Goal: Answer question/provide support: Share knowledge or assist other users

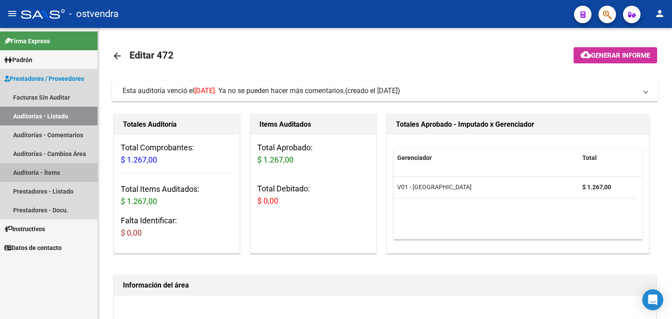
click at [44, 175] on link "Auditoría - Ítems" at bounding box center [49, 172] width 98 height 19
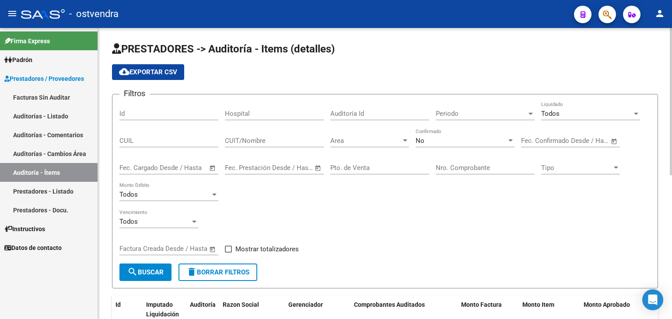
click at [405, 140] on div at bounding box center [405, 141] width 4 height 2
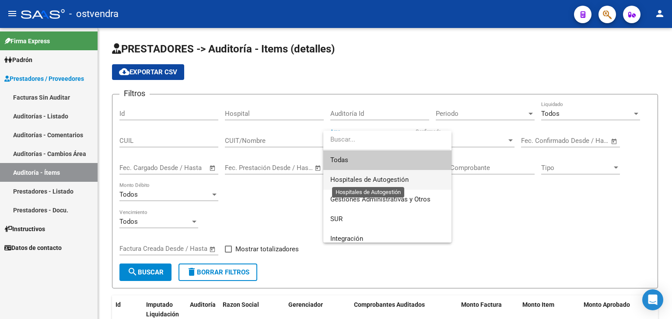
click at [369, 180] on span "Hospitales de Autogestión" at bounding box center [369, 180] width 78 height 8
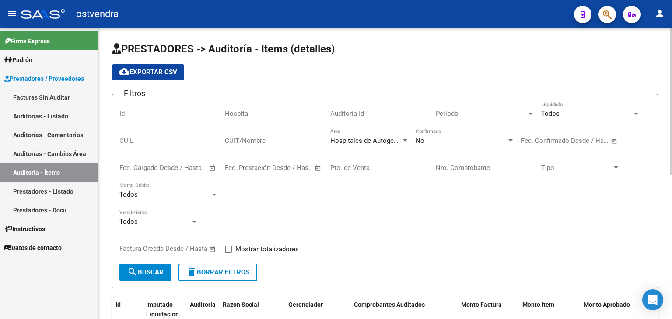
click at [516, 160] on div "Nro. Comprobante" at bounding box center [485, 165] width 99 height 19
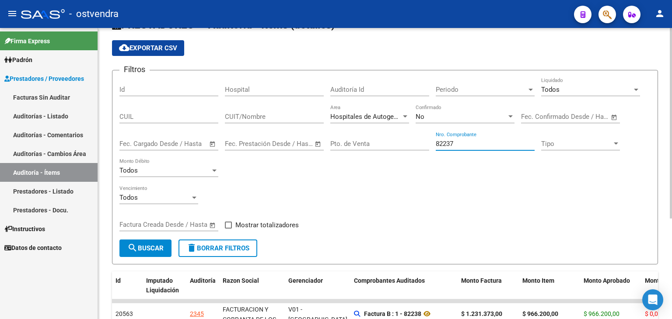
scroll to position [88, 0]
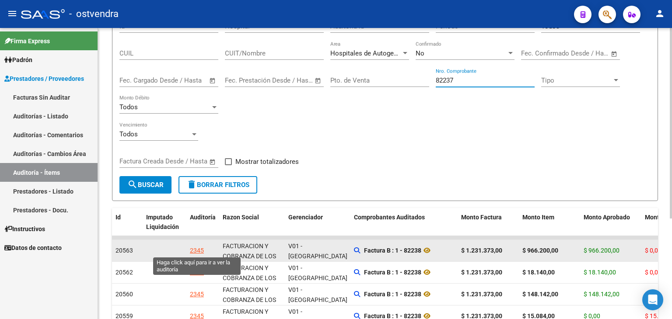
type input "82237"
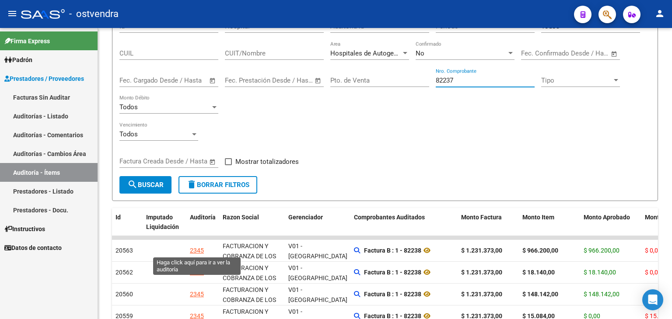
click at [196, 250] on div "2345" at bounding box center [197, 251] width 14 height 10
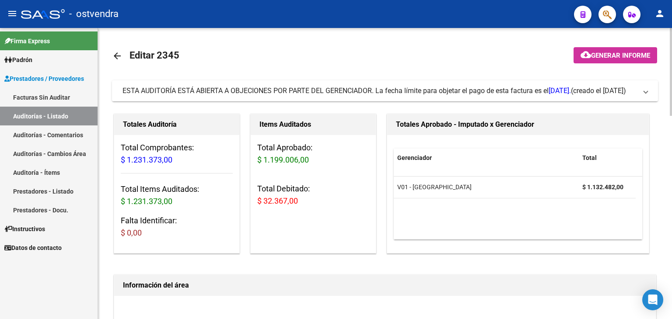
click at [646, 94] on span at bounding box center [646, 91] width 4 height 10
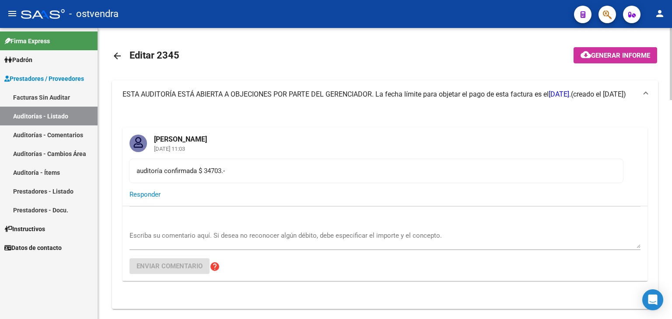
click at [218, 232] on textarea "Escriba su comentario aquí. Si desea no reconocer algún débito, debe especifica…" at bounding box center [385, 240] width 511 height 18
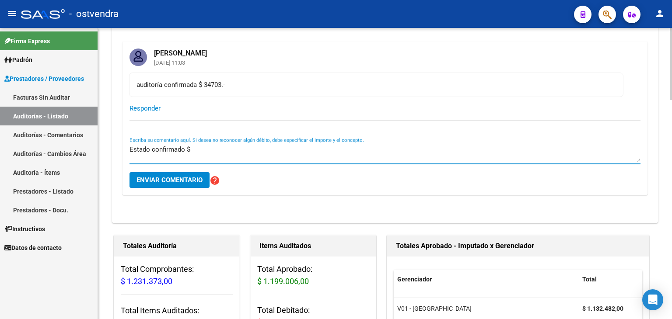
scroll to position [88, 0]
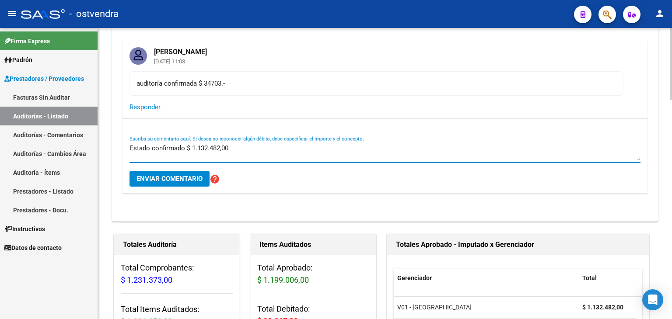
type textarea "Estado confirmado $ 1.132.482,00"
click at [187, 172] on button "Enviar comentario" at bounding box center [170, 179] width 80 height 16
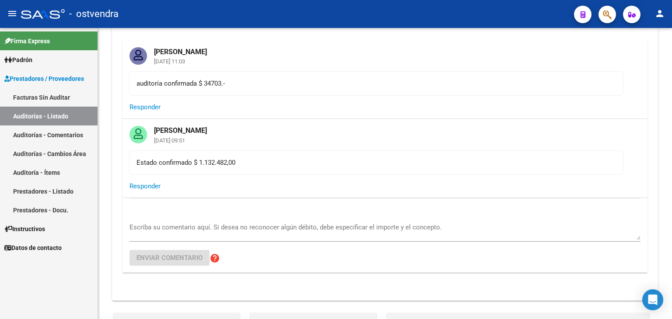
click at [48, 169] on link "Auditoría - Ítems" at bounding box center [49, 172] width 98 height 19
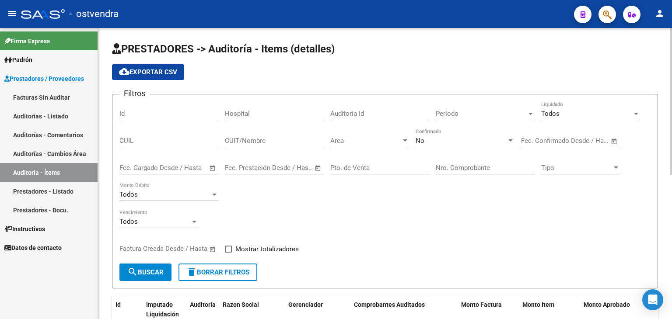
click at [405, 140] on div at bounding box center [405, 141] width 4 height 2
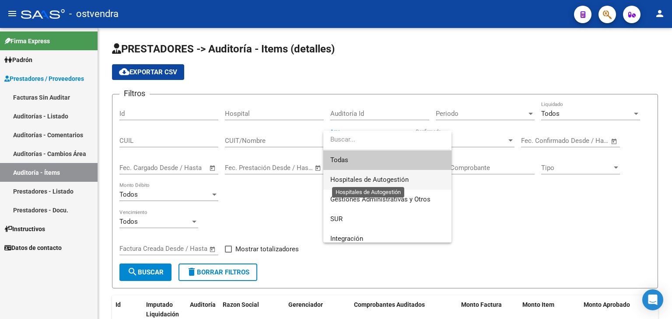
drag, startPoint x: 362, startPoint y: 178, endPoint x: 413, endPoint y: 168, distance: 52.0
click at [362, 177] on span "Hospitales de Autogestión" at bounding box center [369, 180] width 78 height 8
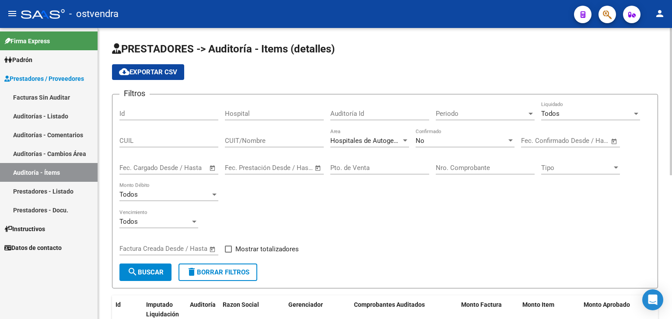
click at [457, 160] on div "Nro. Comprobante" at bounding box center [485, 165] width 99 height 19
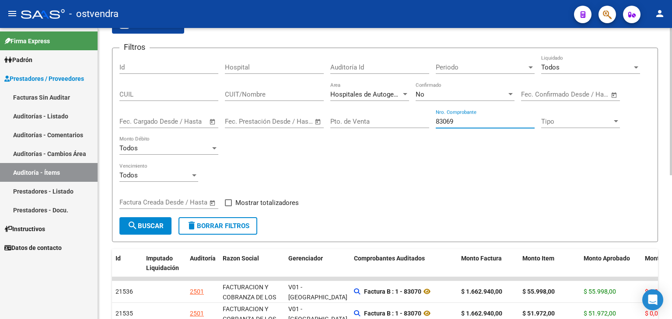
scroll to position [88, 0]
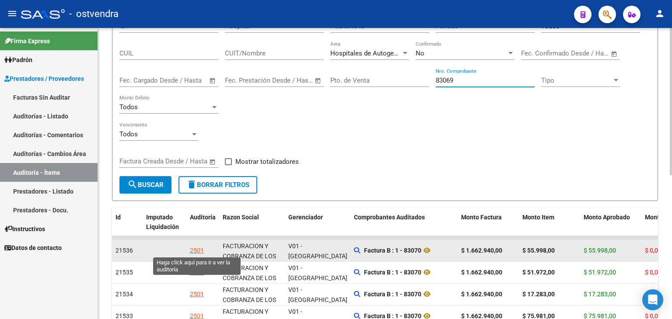
type input "83069"
click at [190, 252] on div "2501" at bounding box center [197, 251] width 14 height 10
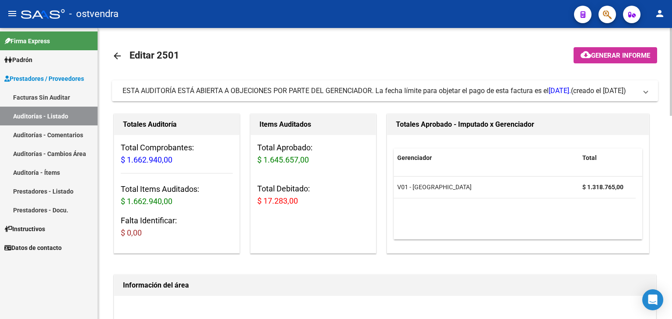
click at [639, 93] on span "ESTA AUDITORÍA ESTÁ ABIERTA A OBJECIONES POR PARTE DEL GERENCIADOR. La fecha lí…" at bounding box center [384, 91] width 522 height 10
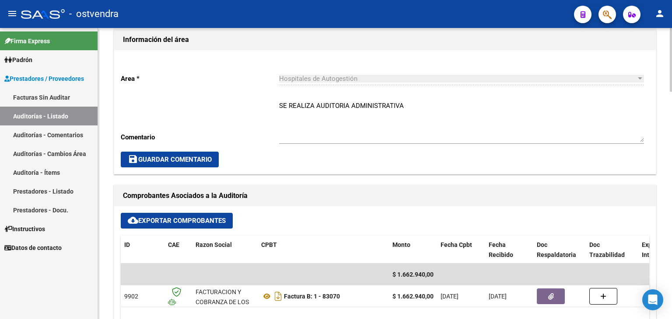
scroll to position [613, 0]
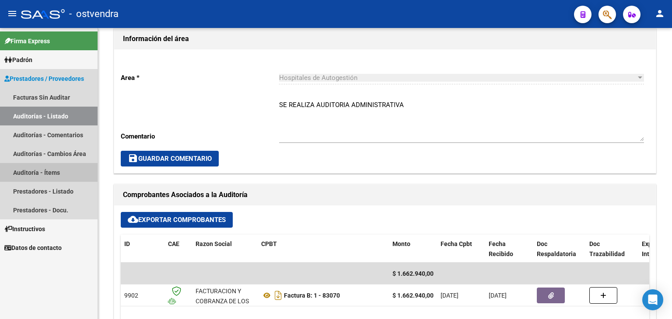
click at [59, 174] on link "Auditoría - Ítems" at bounding box center [49, 172] width 98 height 19
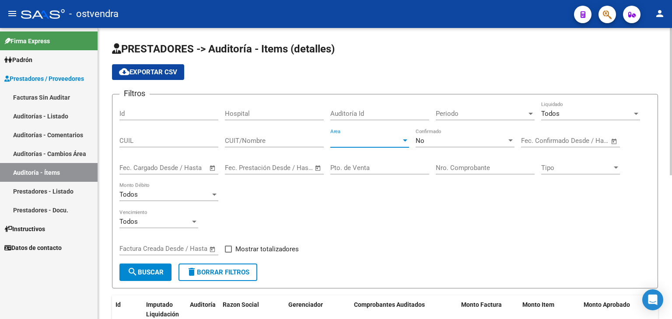
click at [401, 140] on div at bounding box center [405, 140] width 8 height 7
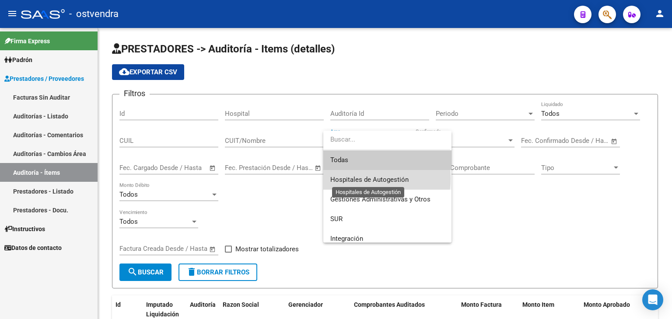
click at [355, 179] on span "Hospitales de Autogestión" at bounding box center [369, 180] width 78 height 8
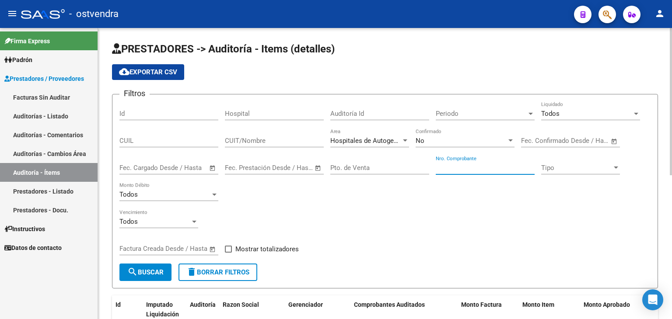
click at [473, 168] on input "Nro. Comprobante" at bounding box center [485, 168] width 99 height 8
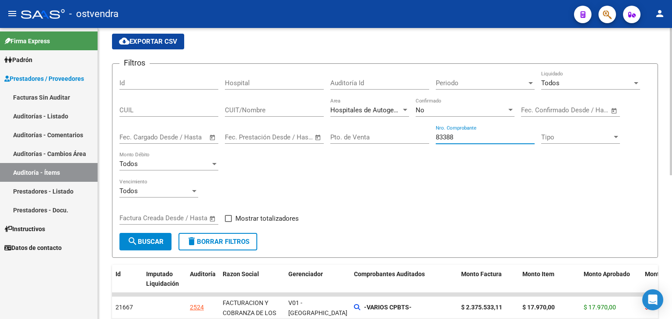
scroll to position [88, 0]
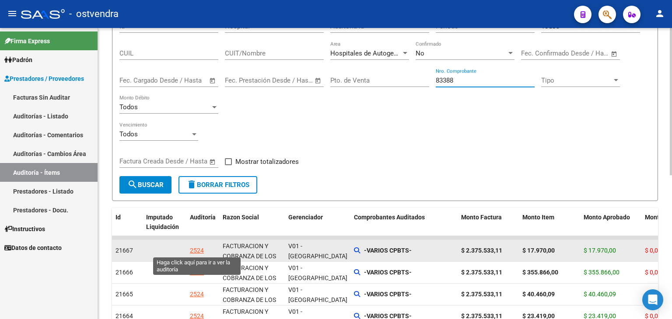
type input "83388"
click at [198, 252] on div "2524" at bounding box center [197, 251] width 14 height 10
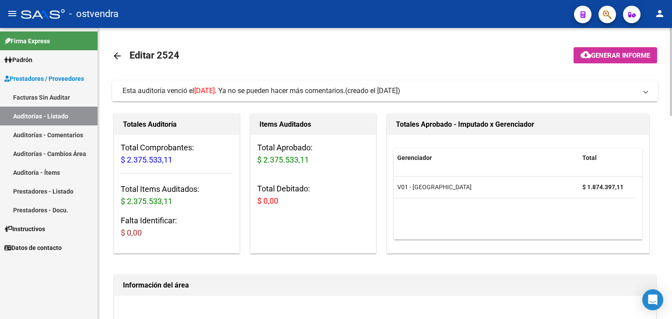
click at [645, 91] on span at bounding box center [646, 91] width 4 height 10
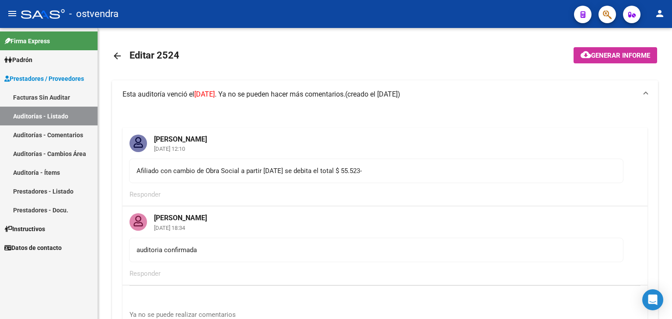
click at [29, 174] on link "Auditoría - Ítems" at bounding box center [49, 172] width 98 height 19
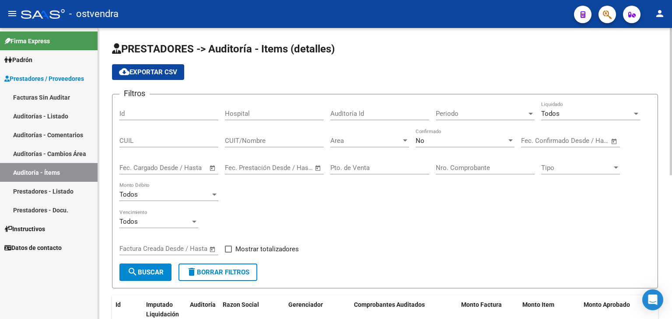
click at [401, 140] on div at bounding box center [405, 140] width 8 height 7
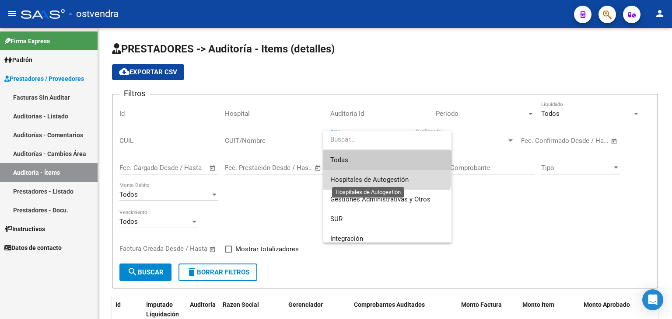
click at [369, 177] on span "Hospitales de Autogestión" at bounding box center [369, 180] width 78 height 8
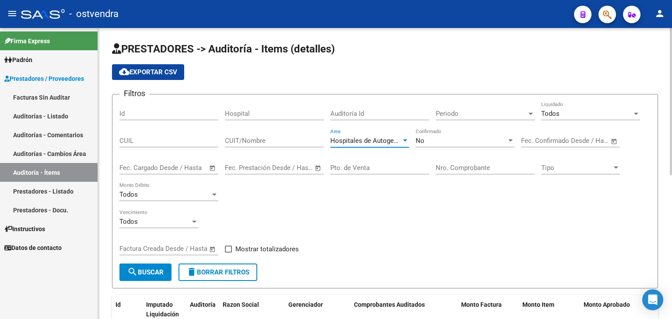
click at [465, 172] on div "Nro. Comprobante" at bounding box center [485, 165] width 99 height 19
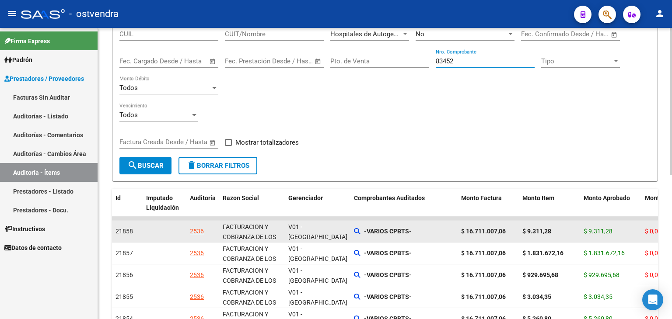
scroll to position [131, 0]
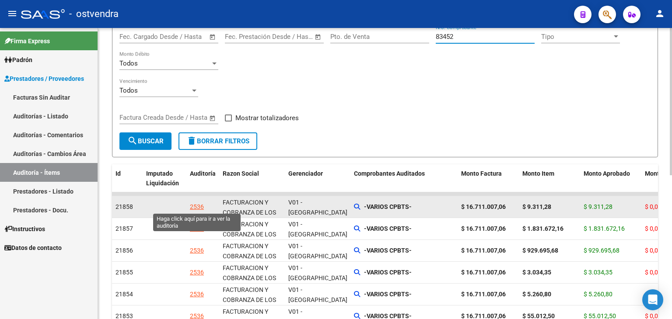
type input "83452"
click at [197, 209] on div "2536" at bounding box center [197, 207] width 14 height 10
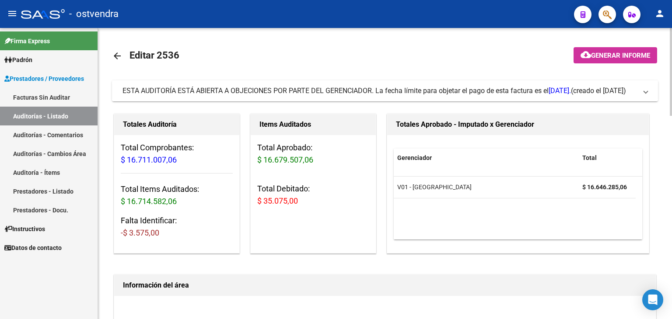
click at [653, 94] on mat-expansion-panel-header "ESTA AUDITORÍA ESTÁ ABIERTA A OBJECIONES POR PARTE DEL GERENCIADOR. La fecha lí…" at bounding box center [385, 91] width 546 height 21
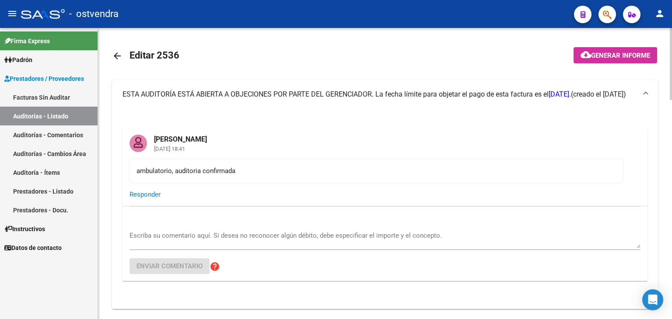
click at [147, 236] on textarea "Escriba su comentario aquí. Si desea no reconocer algún débito, debe especifica…" at bounding box center [385, 240] width 511 height 18
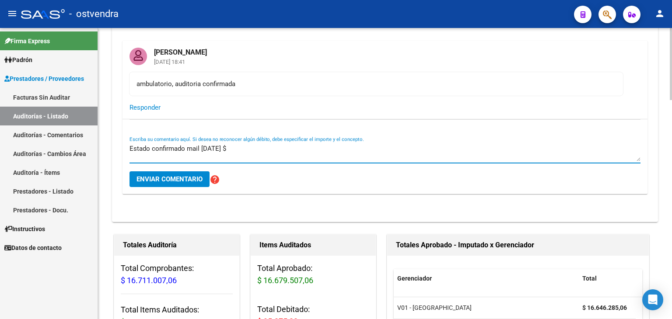
scroll to position [88, 0]
type textarea "Estado confirmado mail [DATE] $ 16.646.285,06"
click at [168, 183] on button "Enviar comentario" at bounding box center [170, 179] width 80 height 16
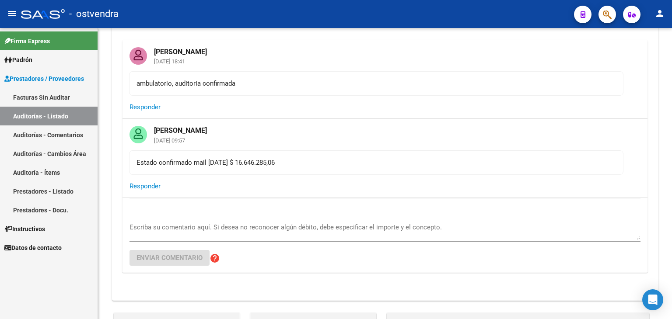
click at [48, 172] on link "Auditoría - Ítems" at bounding box center [49, 172] width 98 height 19
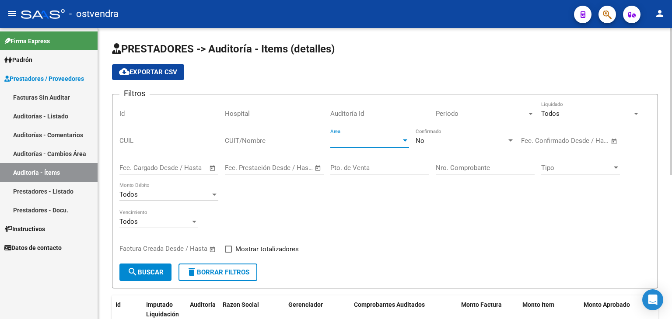
click at [406, 140] on div at bounding box center [405, 141] width 4 height 2
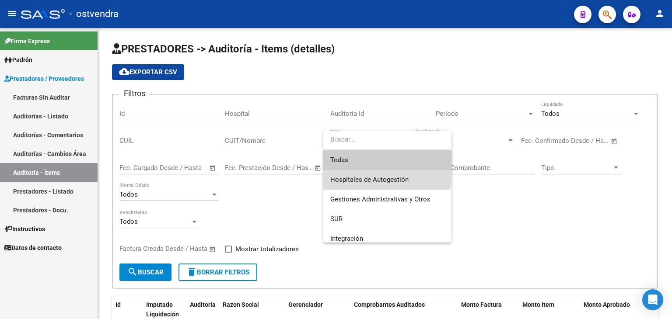
click at [359, 174] on span "Hospitales de Autogestión" at bounding box center [387, 180] width 114 height 20
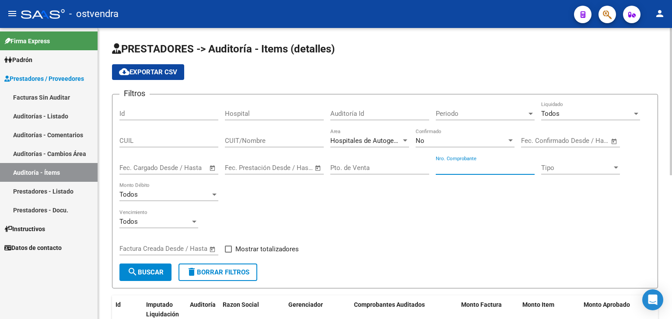
click at [456, 165] on input "Nro. Comprobante" at bounding box center [485, 168] width 99 height 8
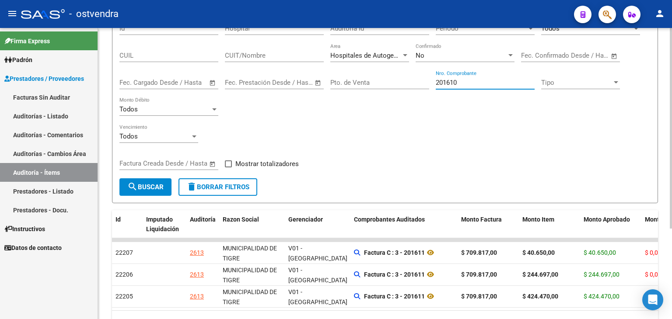
scroll to position [88, 0]
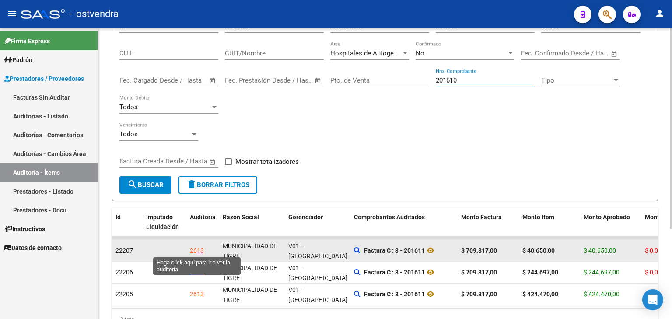
type input "201610"
click at [198, 252] on div "2613" at bounding box center [197, 251] width 14 height 10
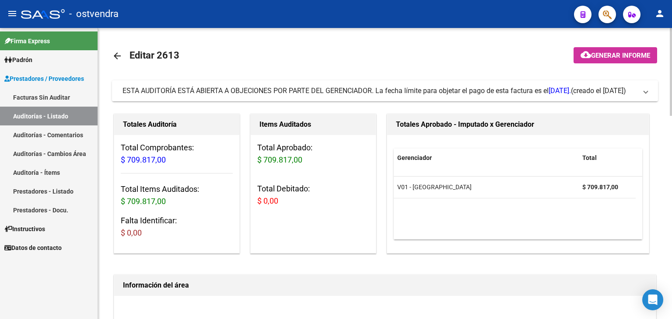
click at [642, 95] on span "ESTA AUDITORÍA ESTÁ ABIERTA A OBJECIONES POR PARTE DEL GERENCIADOR. La fecha lí…" at bounding box center [384, 91] width 522 height 10
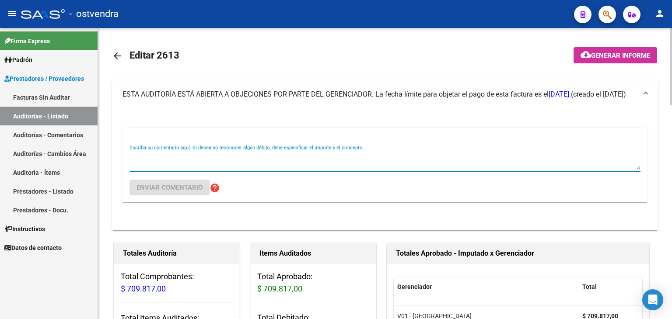
click at [154, 156] on textarea "Escriba su comentario aquí. Si desea no reconocer algún débito, debe especifica…" at bounding box center [385, 161] width 511 height 18
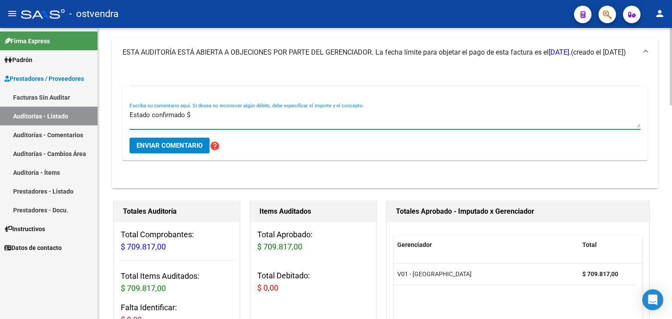
scroll to position [44, 0]
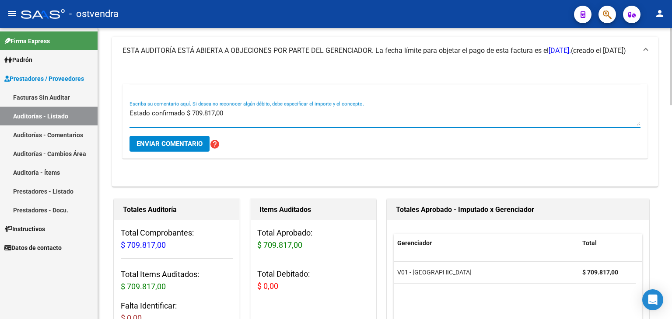
type textarea "Estado confirmado $ 709.817,00"
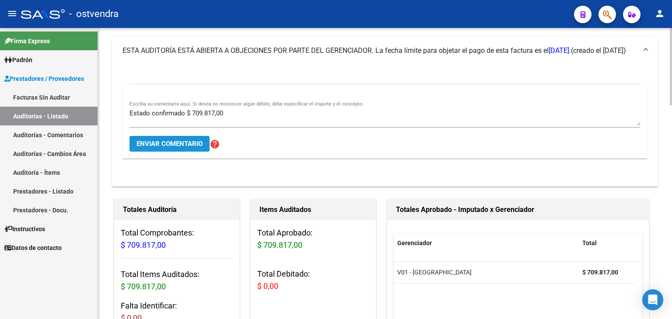
click at [186, 149] on button "Enviar comentario" at bounding box center [170, 144] width 80 height 16
